Goal: Task Accomplishment & Management: Manage account settings

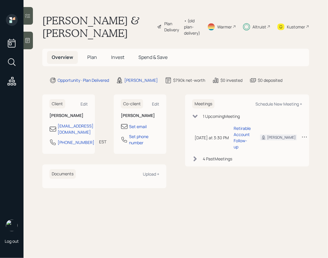
click at [92, 56] on span "Plan" at bounding box center [92, 57] width 10 height 6
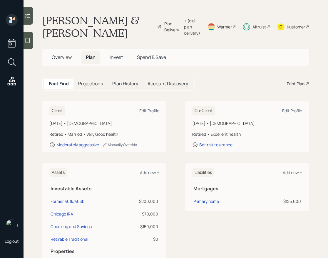
scroll to position [46, 0]
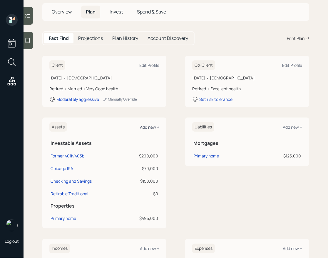
click at [148, 126] on div "Add new +" at bounding box center [149, 128] width 19 height 6
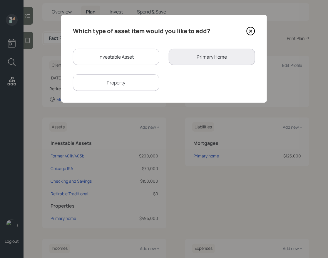
click at [104, 57] on div "Investable Asset" at bounding box center [116, 57] width 86 height 16
select select "taxable"
select select "balanced"
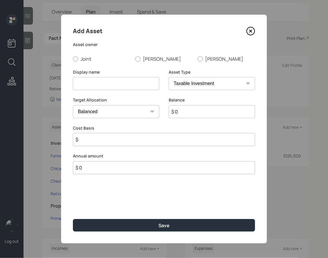
click at [102, 83] on input at bounding box center [116, 83] width 86 height 13
type input "Principal IRA"
click at [144, 59] on label "[PERSON_NAME]" at bounding box center [164, 59] width 58 height 6
click at [135, 59] on input "[PERSON_NAME]" at bounding box center [135, 59] width 0 height 0
radio input "true"
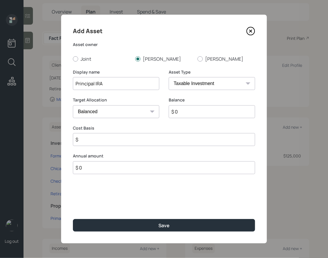
click at [178, 110] on input "$ 0" at bounding box center [212, 111] width 86 height 13
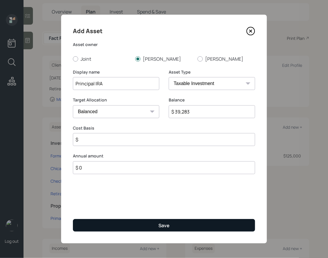
type input "$ 39,283"
click at [154, 220] on button "Save" at bounding box center [164, 225] width 182 height 13
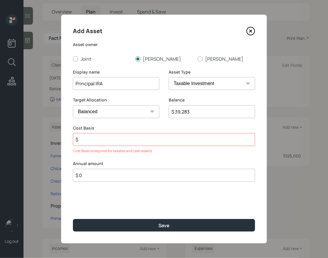
click at [99, 141] on input "$" at bounding box center [164, 139] width 182 height 13
click at [204, 83] on select "SEP [PERSON_NAME] IRA 401(k) [PERSON_NAME] 401(k) 403(b) [PERSON_NAME] 403(b) 4…" at bounding box center [212, 83] width 86 height 13
select select "ira"
click at [169, 77] on select "SEP [PERSON_NAME] IRA 401(k) [PERSON_NAME] 401(k) 403(b) [PERSON_NAME] 403(b) 4…" at bounding box center [212, 83] width 86 height 13
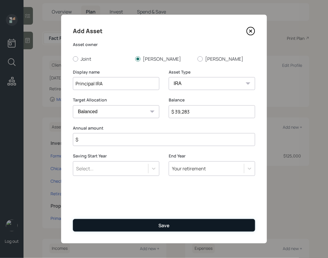
click at [160, 220] on button "Save" at bounding box center [164, 225] width 182 height 13
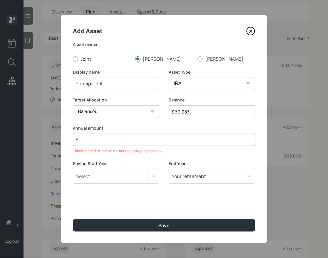
click at [115, 143] on input "$" at bounding box center [164, 139] width 182 height 13
type input "$ 0"
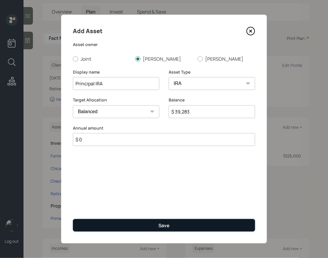
click at [140, 221] on button "Save" at bounding box center [164, 225] width 182 height 13
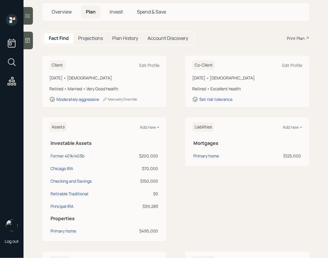
click at [144, 122] on div "Assets Add new +" at bounding box center [104, 127] width 110 height 10
click at [144, 129] on div "Add new +" at bounding box center [149, 128] width 19 height 6
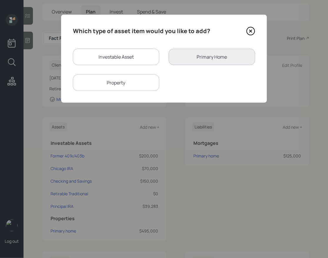
click at [102, 60] on div "Investable Asset" at bounding box center [116, 57] width 86 height 16
select select "taxable"
select select "balanced"
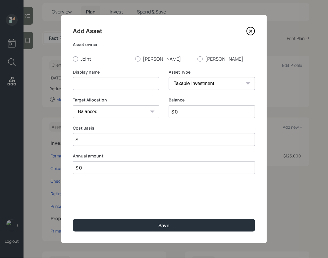
click at [115, 83] on input at bounding box center [116, 83] width 86 height 13
paste input "Empower WellSpan Health 403b"
type input "Empower WellSpan Health 403b"
click at [145, 61] on label "[PERSON_NAME]" at bounding box center [164, 59] width 58 height 6
click at [135, 59] on input "[PERSON_NAME]" at bounding box center [135, 59] width 0 height 0
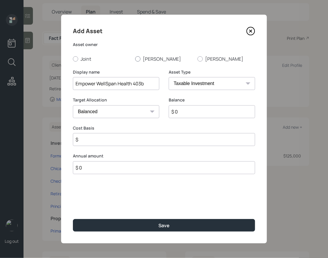
radio input "true"
click at [195, 88] on select "SEP [PERSON_NAME] IRA 401(k) [PERSON_NAME] 401(k) 403(b) [PERSON_NAME] 403(b) 4…" at bounding box center [212, 83] width 86 height 13
select select "public_school_sponsored"
click at [169, 77] on select "SEP [PERSON_NAME] IRA 401(k) [PERSON_NAME] 401(k) 403(b) [PERSON_NAME] 403(b) 4…" at bounding box center [212, 83] width 86 height 13
click at [195, 115] on input "$ 0" at bounding box center [212, 111] width 86 height 13
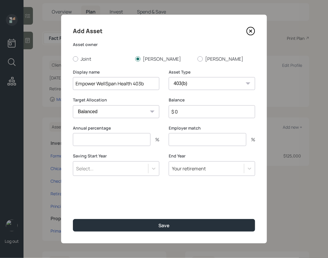
click at [195, 115] on input "$ 0" at bounding box center [212, 111] width 86 height 13
type input "$ 31,609"
type input "0"
click at [73, 219] on button "Save" at bounding box center [164, 225] width 182 height 13
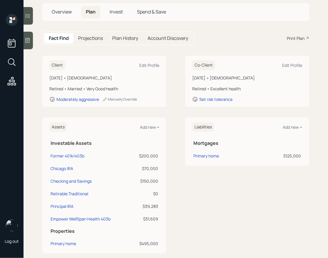
click at [153, 133] on div "Assets Add new + Investable Assets Former 401k/403b $200,000 Chicago IRA $70,00…" at bounding box center [104, 186] width 124 height 136
click at [146, 127] on div "Add new +" at bounding box center [149, 128] width 19 height 6
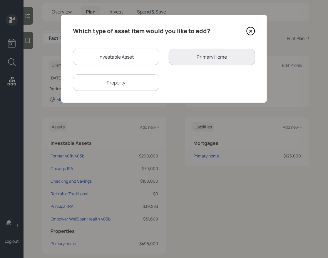
click at [121, 58] on div "Investable Asset" at bounding box center [116, 57] width 86 height 16
select select "taxable"
select select "balanced"
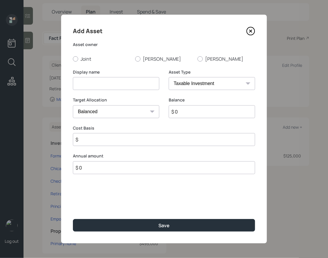
click at [134, 85] on input at bounding box center [116, 83] width 86 height 13
paste input "Fidelity OptumCare"
type input "Fidelity OptumCare"
click at [138, 57] on div at bounding box center [137, 58] width 5 height 5
click at [135, 59] on input "[PERSON_NAME]" at bounding box center [135, 59] width 0 height 0
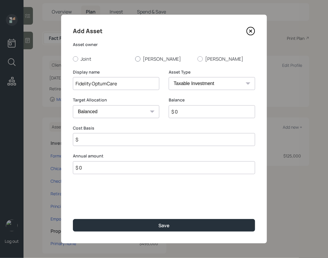
radio input "true"
click at [187, 83] on select "SEP [PERSON_NAME] IRA 401(k) [PERSON_NAME] 401(k) 403(b) [PERSON_NAME] 403(b) 4…" at bounding box center [212, 83] width 86 height 13
select select "company_sponsored"
click at [169, 77] on select "SEP [PERSON_NAME] IRA 401(k) [PERSON_NAME] 401(k) 403(b) [PERSON_NAME] 403(b) 4…" at bounding box center [212, 83] width 86 height 13
click at [185, 108] on input "$ 0" at bounding box center [212, 111] width 86 height 13
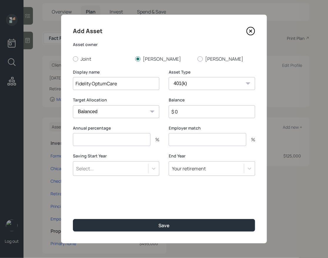
click at [185, 108] on input "$ 0" at bounding box center [212, 111] width 86 height 13
click at [181, 114] on input "$ 0" at bounding box center [212, 111] width 86 height 13
type input "$ 20,174"
type input "0"
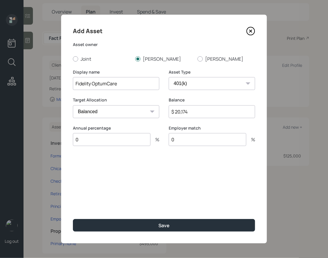
type input "0"
click at [73, 219] on button "Save" at bounding box center [164, 225] width 182 height 13
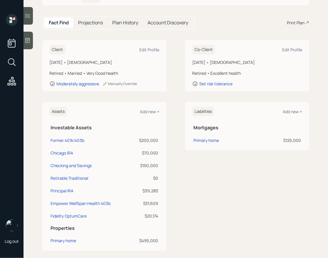
scroll to position [62, 0]
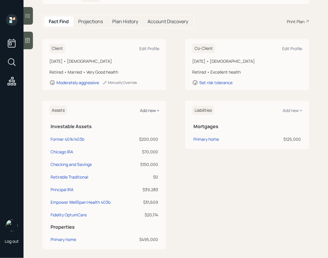
click at [146, 111] on div "Add new +" at bounding box center [149, 111] width 19 height 6
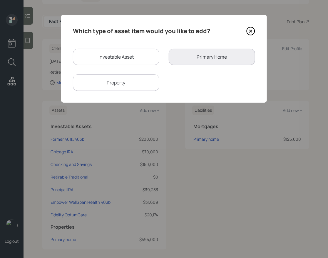
click at [113, 59] on div "Investable Asset" at bounding box center [116, 57] width 86 height 16
select select "taxable"
select select "balanced"
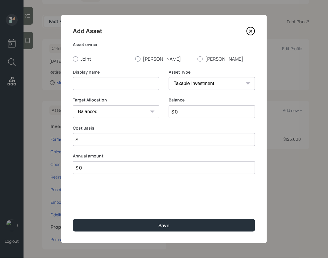
click at [151, 56] on label "[PERSON_NAME]" at bounding box center [164, 59] width 58 height 6
click at [135, 59] on input "[PERSON_NAME]" at bounding box center [135, 59] width 0 height 0
radio input "true"
click at [123, 78] on input at bounding box center [116, 83] width 86 height 13
paste input "Lincoln Financial 403b"
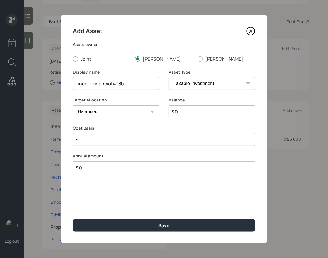
type input "Lincoln Financial 403b"
click at [189, 86] on select "SEP [PERSON_NAME] IRA 401(k) [PERSON_NAME] 401(k) 403(b) [PERSON_NAME] 403(b) 4…" at bounding box center [212, 83] width 86 height 13
select select "public_school_sponsored"
click at [169, 77] on select "SEP [PERSON_NAME] IRA 401(k) [PERSON_NAME] 401(k) 403(b) [PERSON_NAME] 403(b) 4…" at bounding box center [212, 83] width 86 height 13
type input "$ 65,997"
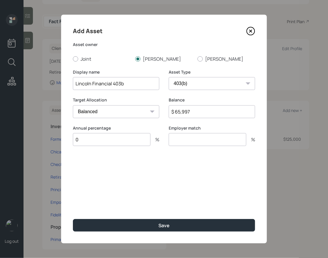
type input "0"
click at [73, 219] on button "Save" at bounding box center [164, 225] width 182 height 13
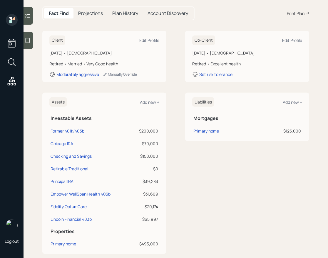
scroll to position [73, 0]
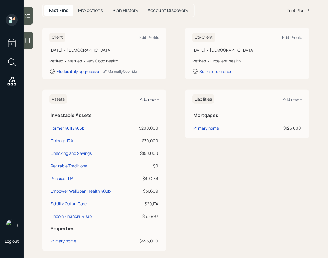
click at [148, 99] on div "Add new +" at bounding box center [149, 100] width 19 height 6
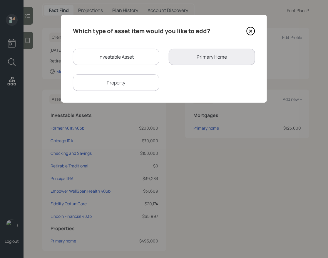
click at [123, 58] on div "Investable Asset" at bounding box center [116, 57] width 86 height 16
select select "taxable"
select select "balanced"
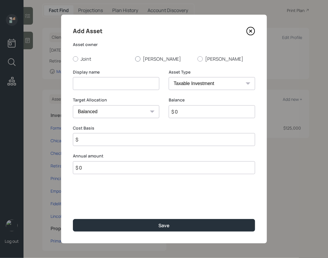
click at [143, 58] on label "[PERSON_NAME]" at bounding box center [164, 59] width 58 height 6
click at [135, 59] on input "[PERSON_NAME]" at bounding box center [135, 59] width 0 height 0
radio input "true"
click at [83, 83] on input at bounding box center [116, 83] width 86 height 13
paste input "Northern Trust IRA"
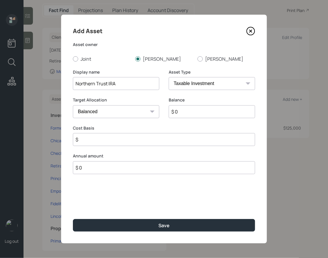
type input "Northern Trust IRA"
select select "ira"
type input "$"
type input "$ 73,000"
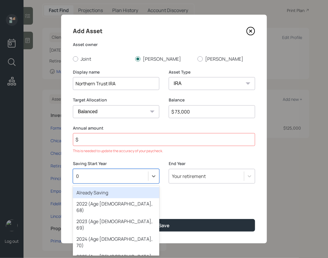
type input "0"
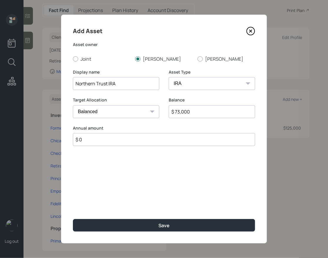
type input "$ 0"
click at [73, 219] on button "Save" at bounding box center [164, 225] width 182 height 13
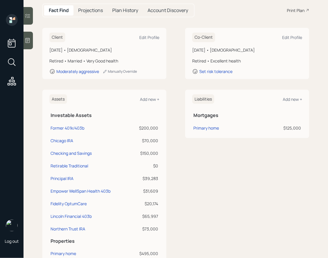
scroll to position [67, 0]
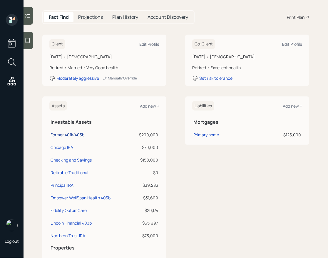
click at [67, 134] on div "Former 401k/403b" at bounding box center [68, 135] width 34 height 6
select select "company_sponsored"
select select "balanced"
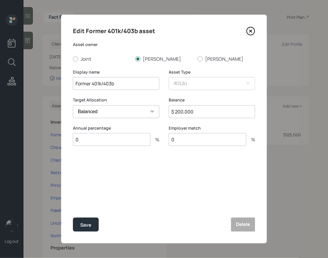
click at [250, 32] on icon at bounding box center [250, 31] width 2 height 2
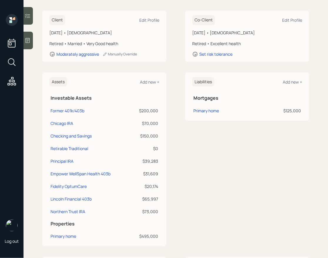
scroll to position [91, 0]
click at [70, 110] on div "Former 401k/403b" at bounding box center [68, 110] width 34 height 6
select select "company_sponsored"
select select "balanced"
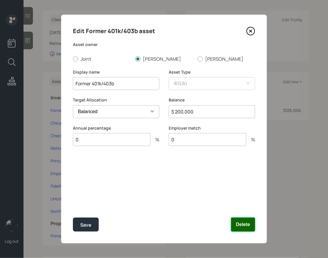
click at [240, 221] on button "Delete" at bounding box center [243, 225] width 24 height 14
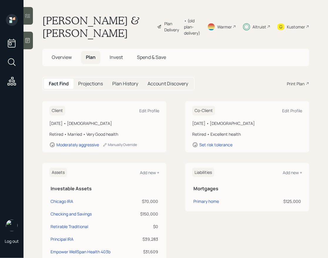
click at [115, 55] on span "Invest" at bounding box center [116, 57] width 13 height 6
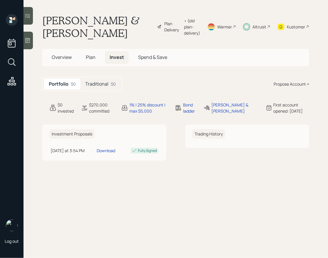
click at [107, 81] on h5 "Traditional" at bounding box center [96, 84] width 23 height 6
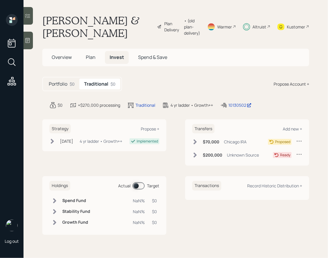
click at [300, 140] on icon at bounding box center [299, 141] width 6 height 6
click at [87, 59] on span "Plan" at bounding box center [91, 57] width 10 height 6
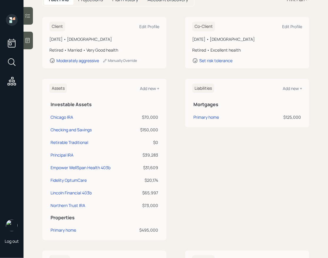
scroll to position [85, 0]
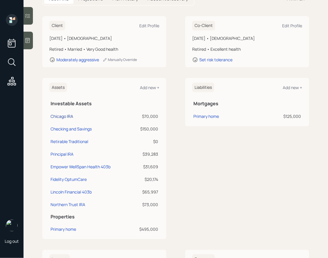
click at [63, 114] on div "Chicago IRA" at bounding box center [62, 116] width 23 height 6
select select "ira"
select select "balanced"
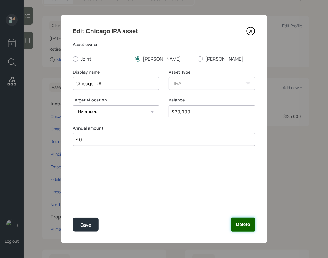
click at [246, 221] on button "Delete" at bounding box center [243, 225] width 24 height 14
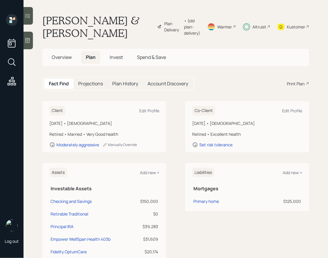
click at [164, 24] on div "Plan Delivery" at bounding box center [172, 27] width 17 height 12
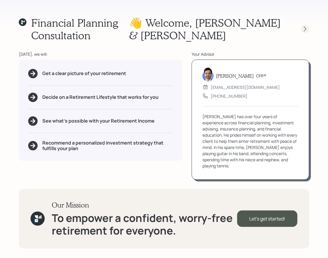
click at [303, 26] on icon at bounding box center [305, 29] width 6 height 6
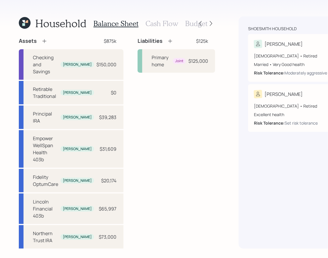
click at [303, 26] on div "Shoesmith household" at bounding box center [297, 29] width 99 height 6
click at [199, 22] on h3 "Budget" at bounding box center [196, 23] width 22 height 9
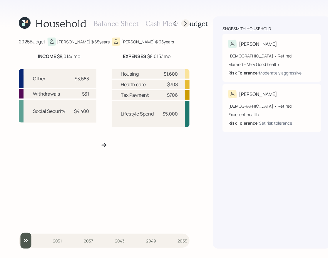
click at [187, 24] on icon at bounding box center [185, 24] width 6 height 6
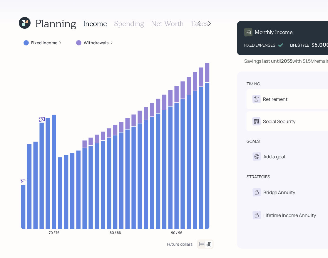
click at [200, 21] on div at bounding box center [204, 23] width 19 height 8
click at [209, 24] on icon at bounding box center [209, 24] width 6 height 6
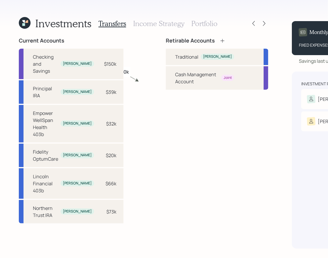
click at [202, 23] on h3 "Portfolio" at bounding box center [204, 23] width 26 height 9
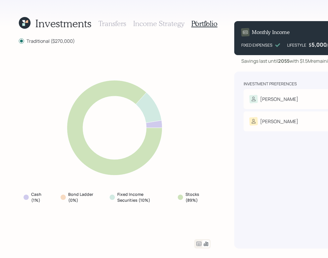
click at [124, 23] on h3 "Transfers" at bounding box center [112, 23] width 28 height 9
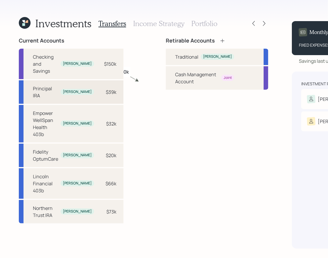
click at [78, 96] on div "Principal [PERSON_NAME] [PERSON_NAME] $39k" at bounding box center [71, 91] width 105 height 23
click at [175, 59] on div "Traditional" at bounding box center [186, 56] width 23 height 7
select select "955d691d-73db-4cda-a847-4fe69cfb152b"
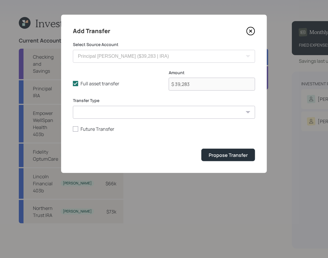
click at [149, 110] on select "ACAT Transfer Non ACAT Transfer Capitalize Rollover Rollover Deposit" at bounding box center [164, 112] width 182 height 13
select select "rollover"
click at [73, 106] on select "ACAT Transfer Non ACAT Transfer Capitalize Rollover Rollover Deposit" at bounding box center [164, 112] width 182 height 13
click at [228, 162] on button "Propose Transfer" at bounding box center [228, 155] width 54 height 13
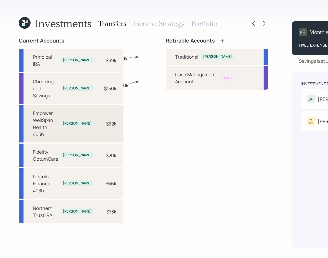
click at [62, 124] on div "[PERSON_NAME]" at bounding box center [76, 124] width 33 height 6
click at [175, 55] on div "Traditional" at bounding box center [186, 56] width 23 height 7
select select "1589500a-73c7-4d9d-b82b-1decab71882c"
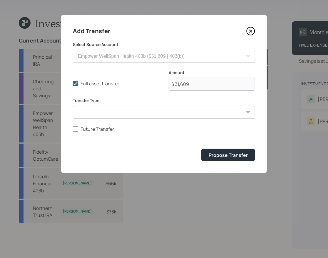
click at [144, 109] on select "ACAT Transfer Non ACAT Transfer Capitalize Rollover Rollover Deposit" at bounding box center [164, 112] width 182 height 13
select select "rollover"
click at [73, 106] on select "ACAT Transfer Non ACAT Transfer Capitalize Rollover Rollover Deposit" at bounding box center [164, 112] width 182 height 13
click at [212, 153] on div "Propose Transfer" at bounding box center [228, 155] width 39 height 6
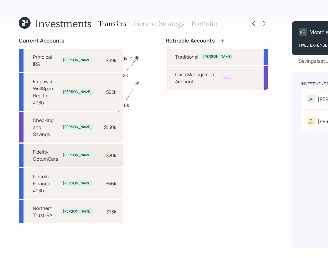
click at [106, 157] on div "$20k" at bounding box center [111, 155] width 11 height 7
click at [175, 56] on div "Traditional" at bounding box center [186, 56] width 23 height 7
select select "7fa73fce-8e40-4028-9b76-78e9b35d74d9"
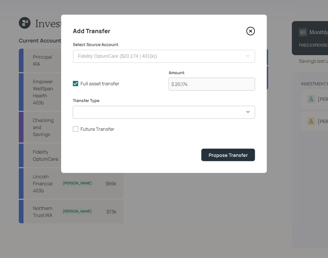
click at [141, 120] on form "Select Source Account Checking and Savings ($150,000 | Emergency Fund) Principa…" at bounding box center [164, 102] width 182 height 120
click at [141, 113] on select "ACAT Transfer Non ACAT Transfer Capitalize Rollover Rollover Deposit" at bounding box center [164, 112] width 182 height 13
select select "rollover"
click at [73, 106] on select "ACAT Transfer Non ACAT Transfer Capitalize Rollover Rollover Deposit" at bounding box center [164, 112] width 182 height 13
click at [227, 158] on div "Propose Transfer" at bounding box center [228, 155] width 39 height 6
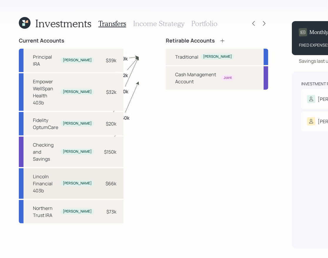
click at [93, 188] on div "Lincoln Financial 403b [PERSON_NAME] $66k" at bounding box center [71, 184] width 105 height 31
click at [175, 54] on div "Traditional" at bounding box center [186, 56] width 23 height 7
select select "4de9cc8c-f784-4324-967c-03dab30a80b3"
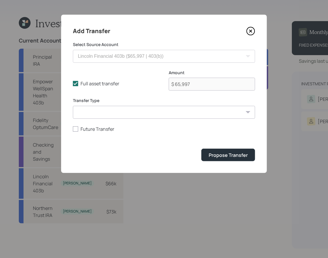
click at [152, 114] on select "ACAT Transfer Non ACAT Transfer Capitalize Rollover Rollover Deposit" at bounding box center [164, 112] width 182 height 13
select select "rollover"
click at [73, 106] on select "ACAT Transfer Non ACAT Transfer Capitalize Rollover Rollover Deposit" at bounding box center [164, 112] width 182 height 13
click at [218, 157] on div "Propose Transfer" at bounding box center [228, 155] width 39 height 6
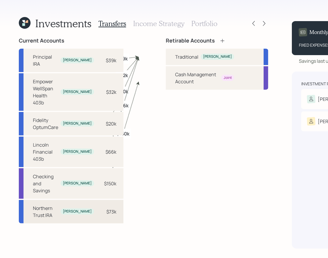
click at [106, 209] on div "$73k" at bounding box center [111, 212] width 10 height 7
click at [175, 53] on div "Traditional" at bounding box center [186, 56] width 23 height 7
select select "e3d71a82-ad81-4bf0-a03c-b9bd867c0a44"
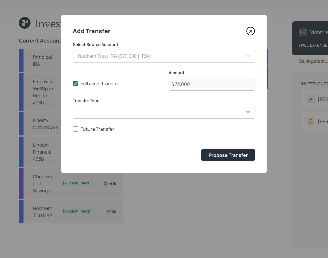
click at [147, 114] on select "ACAT Transfer Non ACAT Transfer Capitalize Rollover Rollover Deposit" at bounding box center [164, 112] width 182 height 13
select select "non_acat_transfer"
click at [73, 106] on select "ACAT Transfer Non ACAT Transfer Capitalize Rollover Rollover Deposit" at bounding box center [164, 112] width 182 height 13
click at [234, 154] on div "Propose Transfer" at bounding box center [228, 155] width 39 height 6
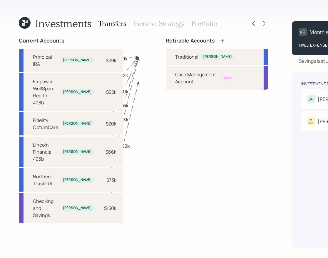
click at [28, 26] on icon at bounding box center [25, 23] width 12 height 12
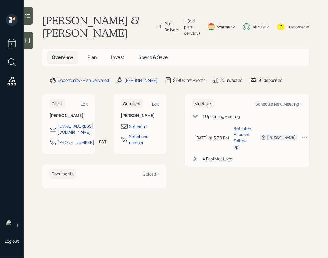
click at [122, 55] on span "Invest" at bounding box center [117, 57] width 13 height 6
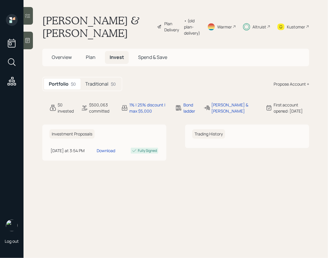
click at [102, 85] on h5 "Traditional" at bounding box center [96, 84] width 23 height 6
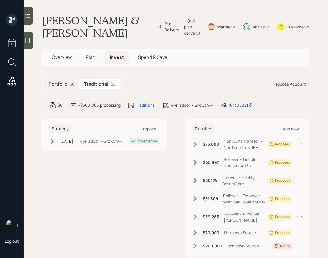
click at [196, 142] on icon at bounding box center [195, 145] width 6 height 6
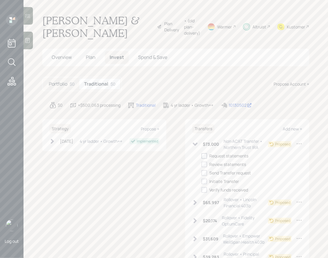
click at [206, 155] on div at bounding box center [203, 156] width 5 height 5
click at [201, 156] on input "checkbox" at bounding box center [201, 156] width 0 height 0
checkbox input "true"
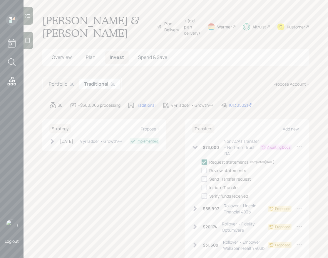
click at [206, 172] on div at bounding box center [203, 170] width 5 height 5
click at [201, 171] on input "checkbox" at bounding box center [201, 171] width 0 height 0
checkbox input "true"
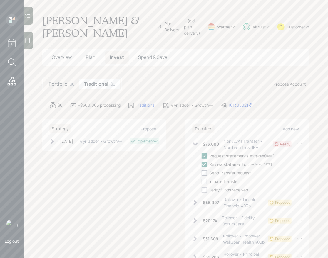
click at [205, 174] on div at bounding box center [203, 173] width 5 height 5
click at [201, 173] on input "checkbox" at bounding box center [201, 173] width 0 height 0
checkbox input "true"
click at [205, 178] on div "Request statements completed [DATE] Review statements completed [DATE] Send Tra…" at bounding box center [251, 173] width 100 height 40
click at [205, 181] on div at bounding box center [203, 181] width 5 height 5
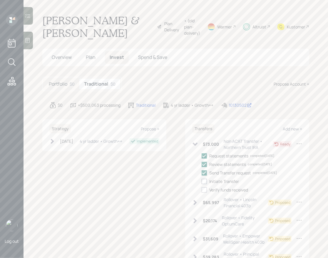
click at [201, 181] on input "checkbox" at bounding box center [201, 181] width 0 height 0
checkbox input "true"
click at [195, 201] on icon at bounding box center [195, 203] width 6 height 6
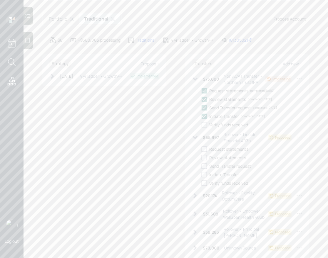
scroll to position [65, 0]
click at [204, 147] on div at bounding box center [203, 149] width 5 height 5
click at [201, 149] on input "checkbox" at bounding box center [201, 149] width 0 height 0
checkbox input "true"
click at [203, 157] on div at bounding box center [203, 157] width 5 height 5
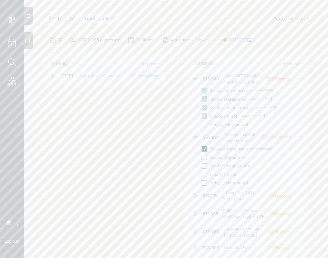
click at [201, 157] on input "checkbox" at bounding box center [201, 157] width 0 height 0
checkbox input "true"
click at [204, 169] on div at bounding box center [203, 166] width 5 height 5
click at [201, 166] on input "checkbox" at bounding box center [201, 166] width 0 height 0
checkbox input "true"
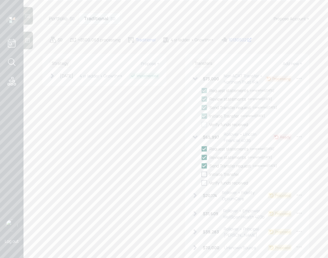
click at [204, 177] on div at bounding box center [203, 174] width 5 height 5
click at [201, 175] on input "checkbox" at bounding box center [201, 174] width 0 height 0
checkbox input "true"
click at [196, 196] on icon at bounding box center [195, 196] width 3 height 5
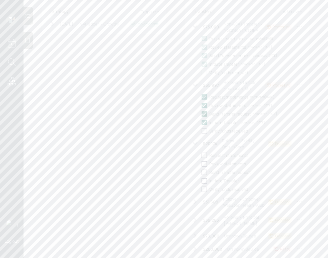
scroll to position [118, 0]
click at [205, 155] on div at bounding box center [203, 155] width 5 height 5
click at [201, 155] on input "checkbox" at bounding box center [201, 155] width 0 height 0
checkbox input "true"
click at [204, 165] on div at bounding box center [203, 163] width 5 height 5
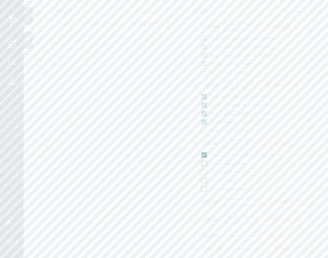
click at [201, 164] on input "checkbox" at bounding box center [201, 164] width 0 height 0
checkbox input "true"
click at [204, 173] on div at bounding box center [203, 172] width 5 height 5
click at [201, 172] on input "checkbox" at bounding box center [201, 172] width 0 height 0
checkbox input "true"
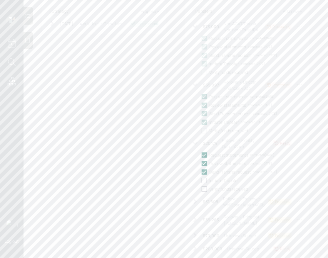
click at [204, 183] on div at bounding box center [203, 180] width 5 height 5
click at [201, 181] on input "checkbox" at bounding box center [201, 181] width 0 height 0
checkbox input "true"
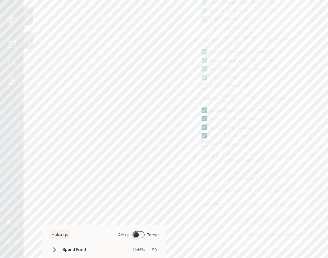
scroll to position [168, 0]
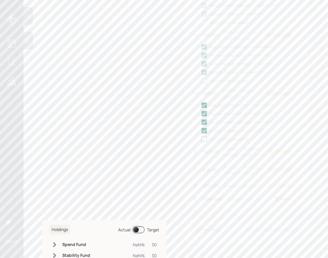
click at [194, 148] on div "$31,609 Rollover • Empower WellSpan Health 403b" at bounding box center [230, 152] width 76 height 12
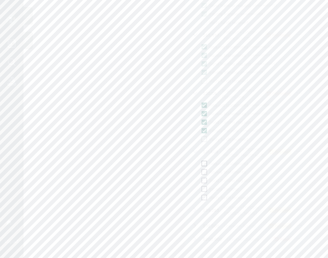
click at [204, 162] on div at bounding box center [203, 163] width 5 height 5
click at [201, 164] on input "checkbox" at bounding box center [201, 164] width 0 height 0
checkbox input "true"
click at [204, 174] on div "Request statements completed [DATE] Review statements Send Transfer request Ini…" at bounding box center [251, 187] width 100 height 40
click at [204, 180] on div at bounding box center [203, 178] width 5 height 5
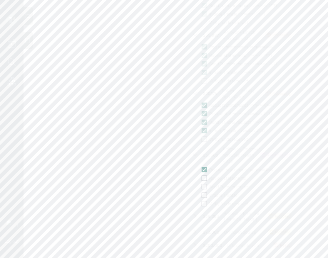
click at [201, 179] on input "checkbox" at bounding box center [201, 178] width 0 height 0
checkbox input "true"
click at [204, 180] on div at bounding box center [203, 180] width 5 height 5
click at [201, 181] on input "checkbox" at bounding box center [201, 181] width 0 height 0
checkbox input "true"
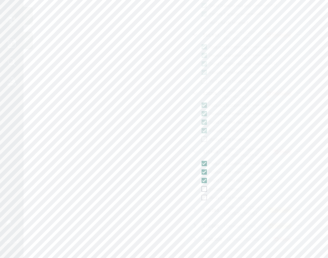
click at [204, 187] on div at bounding box center [203, 189] width 5 height 5
click at [201, 189] on input "checkbox" at bounding box center [201, 189] width 0 height 0
checkbox input "true"
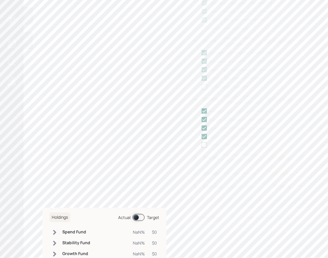
scroll to position [238, 0]
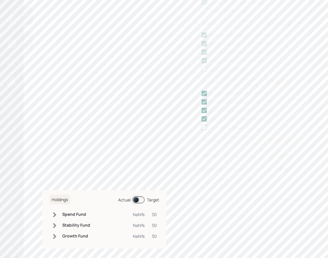
click at [300, 152] on icon at bounding box center [299, 155] width 6 height 6
click at [278, 169] on div "Cancel Transfer" at bounding box center [281, 172] width 42 height 6
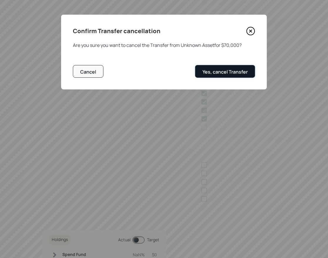
click at [223, 72] on div "Yes, cancel Transfer" at bounding box center [224, 72] width 45 height 6
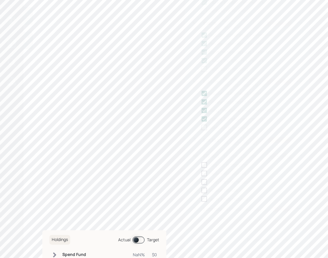
click at [300, 206] on icon at bounding box center [299, 209] width 6 height 6
click at [275, 221] on div "Cancel Transfer" at bounding box center [281, 226] width 42 height 6
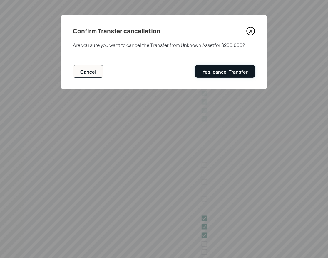
click at [217, 73] on div "Yes, cancel Transfer" at bounding box center [224, 72] width 45 height 6
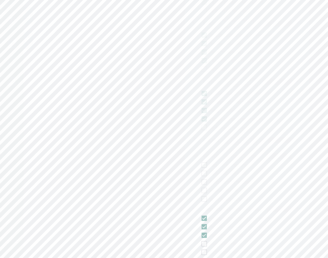
click at [198, 137] on icon at bounding box center [195, 140] width 6 height 6
click at [203, 149] on div at bounding box center [203, 151] width 5 height 5
click at [201, 152] on input "checkbox" at bounding box center [201, 152] width 0 height 0
checkbox input "true"
click at [204, 159] on div at bounding box center [203, 160] width 5 height 5
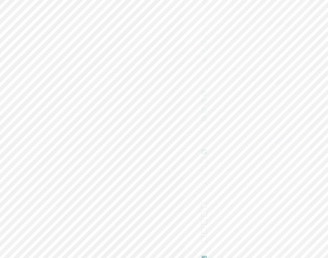
click at [201, 160] on input "checkbox" at bounding box center [201, 160] width 0 height 0
checkbox input "true"
click at [204, 167] on div at bounding box center [203, 169] width 5 height 5
click at [201, 169] on input "checkbox" at bounding box center [201, 169] width 0 height 0
checkbox input "true"
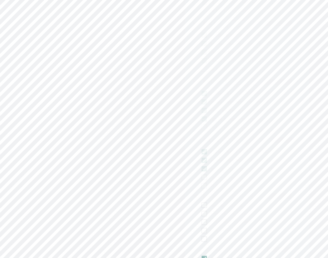
click at [203, 175] on div at bounding box center [203, 177] width 5 height 5
click at [201, 177] on input "checkbox" at bounding box center [201, 177] width 0 height 0
checkbox input "true"
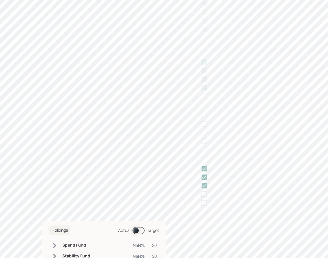
click at [196, 105] on icon at bounding box center [195, 107] width 6 height 6
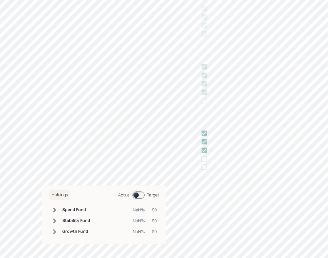
click at [196, 124] on icon at bounding box center [195, 125] width 6 height 6
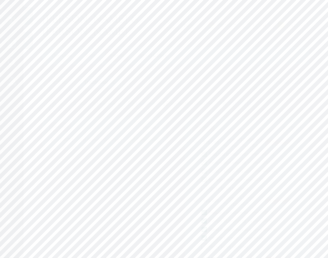
scroll to position [0, 0]
